Goal: Information Seeking & Learning: Learn about a topic

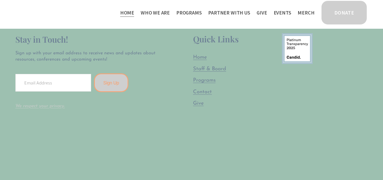
scroll to position [1395, 0]
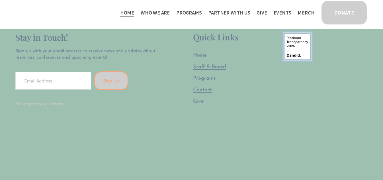
click at [199, 81] on span "Programs" at bounding box center [204, 78] width 22 height 5
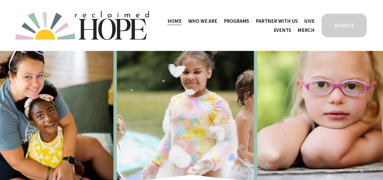
click at [0, 0] on span "Thrive Support Groups" at bounding box center [0, 0] width 0 height 0
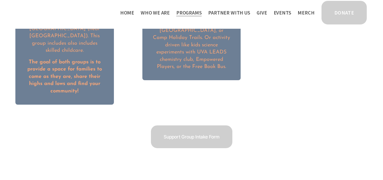
scroll to position [712, 0]
